Goal: Task Accomplishment & Management: Use online tool/utility

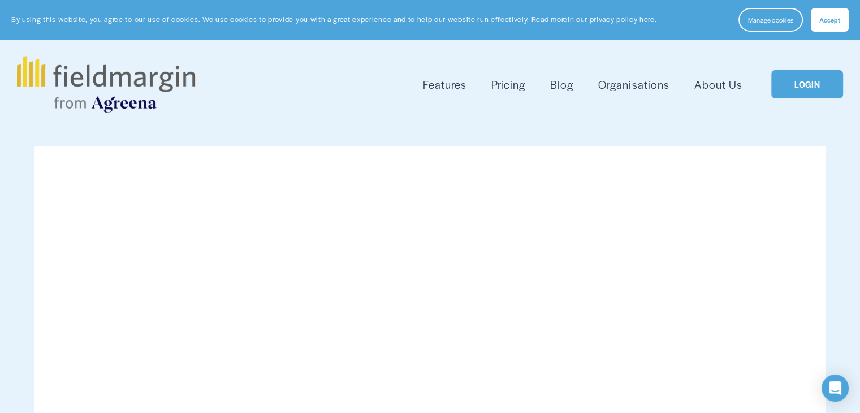
click at [807, 82] on link "LOGIN" at bounding box center [806, 84] width 71 height 29
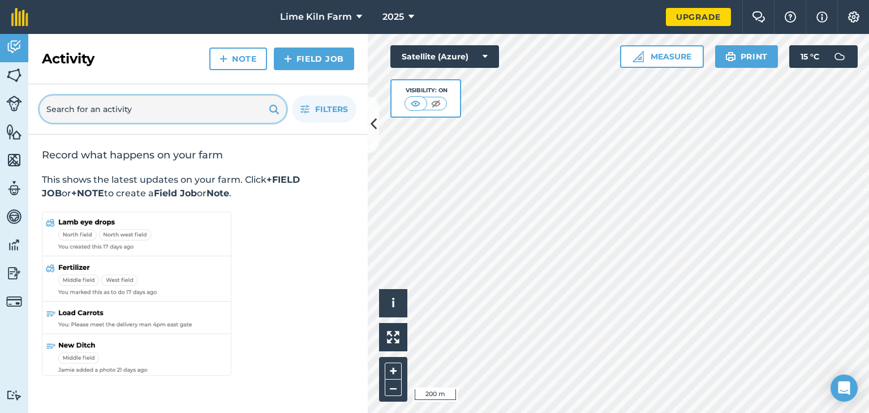
click at [101, 111] on input "text" at bounding box center [163, 109] width 247 height 27
type input "8159"
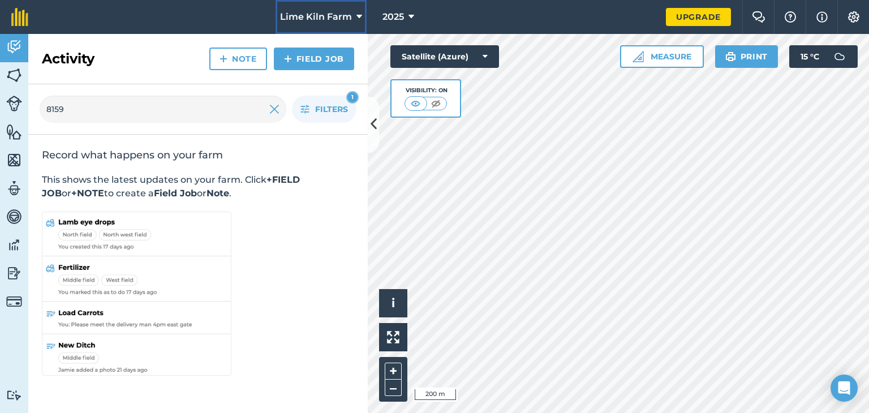
click at [347, 9] on button "Lime Kiln Farm" at bounding box center [320, 17] width 91 height 34
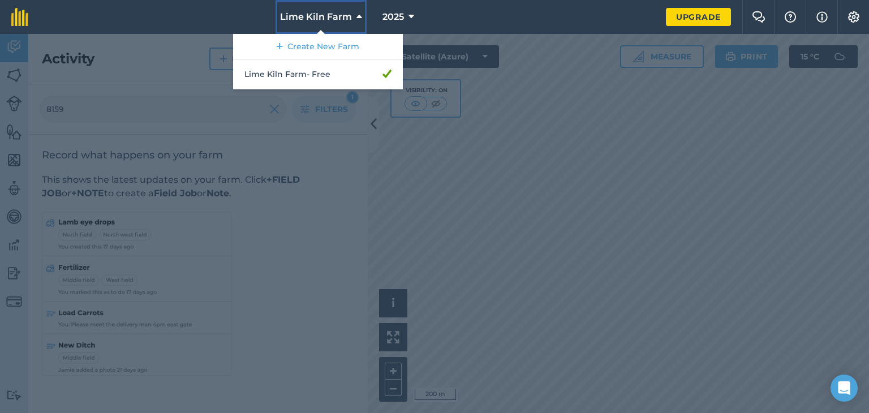
click at [347, 9] on button "Lime Kiln Farm" at bounding box center [320, 17] width 91 height 34
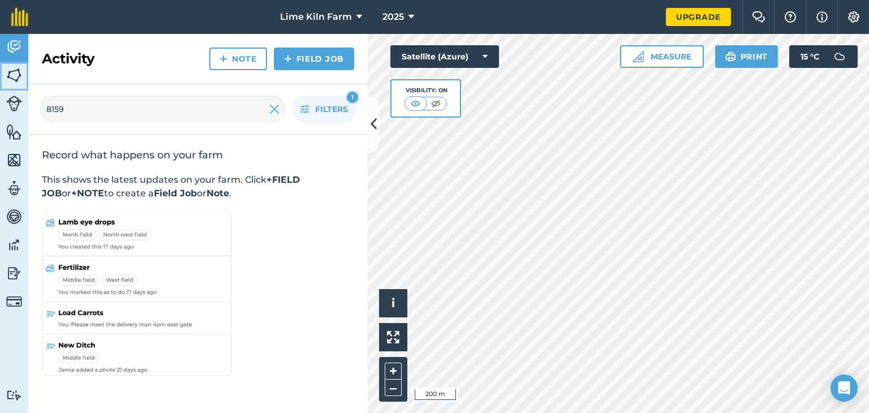
click at [20, 76] on img at bounding box center [14, 75] width 16 height 17
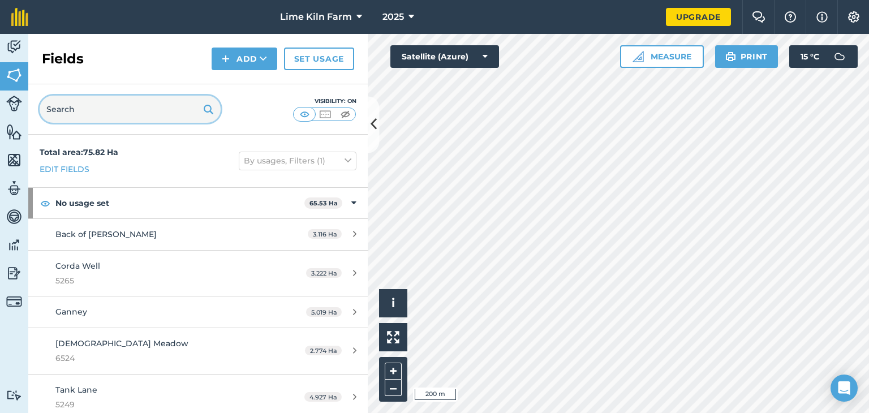
click at [153, 115] on input "text" at bounding box center [130, 109] width 181 height 27
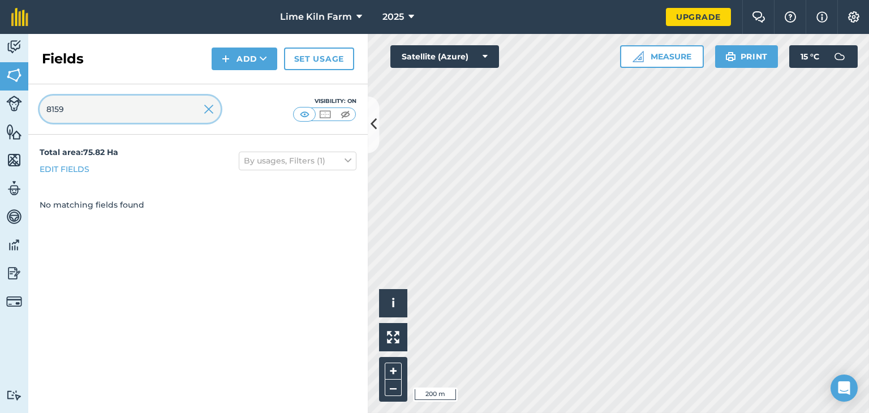
type input "8159"
